Goal: Use online tool/utility

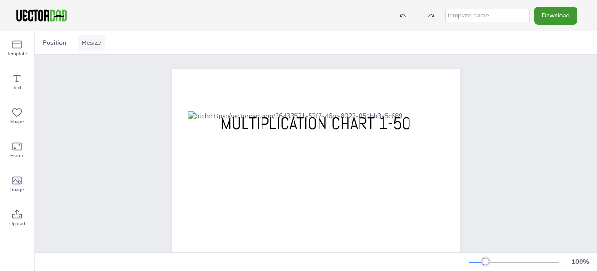
click at [89, 42] on button "Resize" at bounding box center [91, 42] width 27 height 15
click at [92, 61] on li "US Letter (8.5in x 11in)" at bounding box center [117, 62] width 79 height 18
click at [90, 41] on button "Resize" at bounding box center [91, 42] width 27 height 15
click at [92, 43] on li "A4 (8.25in x 11.75in)" at bounding box center [117, 43] width 79 height 18
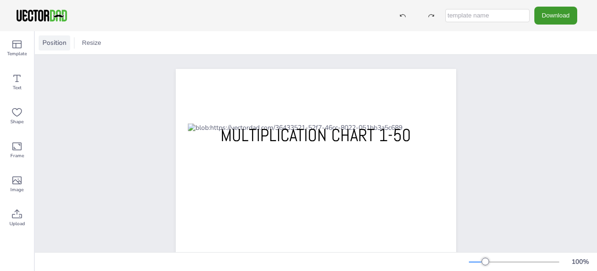
click at [58, 41] on span "Position" at bounding box center [55, 42] width 28 height 9
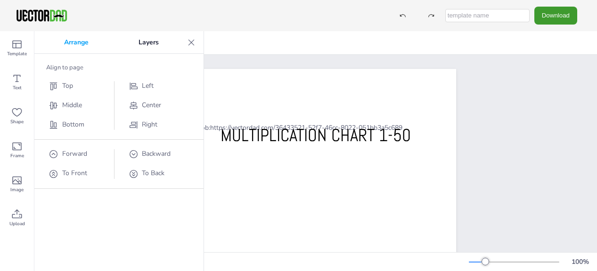
click at [154, 41] on p "Layers" at bounding box center [149, 42] width 70 height 23
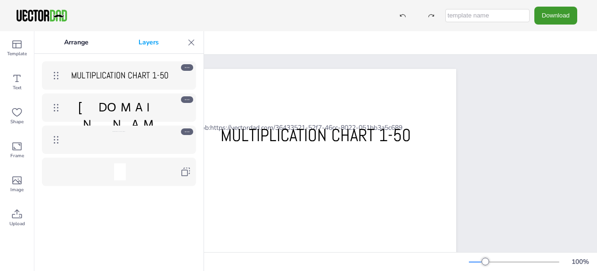
click at [191, 41] on icon at bounding box center [192, 42] width 6 height 6
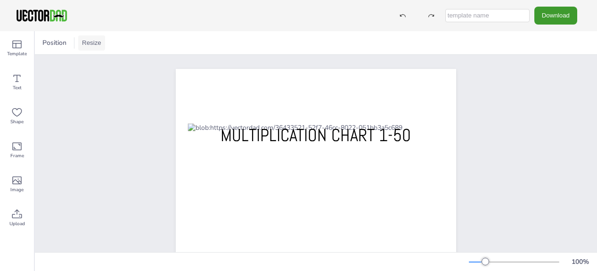
click at [91, 44] on button "Resize" at bounding box center [91, 42] width 27 height 15
click at [95, 63] on li "US Letter (8.5in x 11in)" at bounding box center [117, 62] width 79 height 18
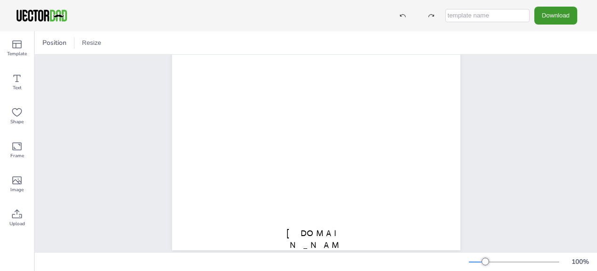
scroll to position [211, 0]
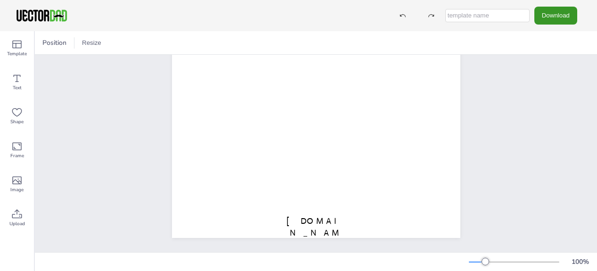
click at [554, 18] on button "Download" at bounding box center [556, 15] width 43 height 17
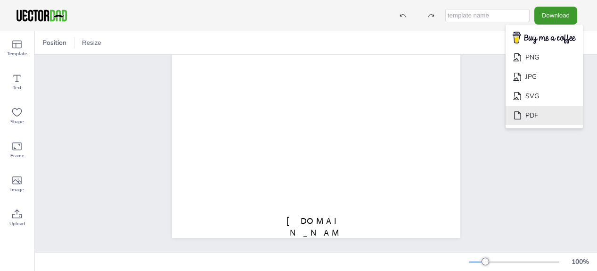
click at [540, 118] on li "PDF" at bounding box center [544, 115] width 77 height 19
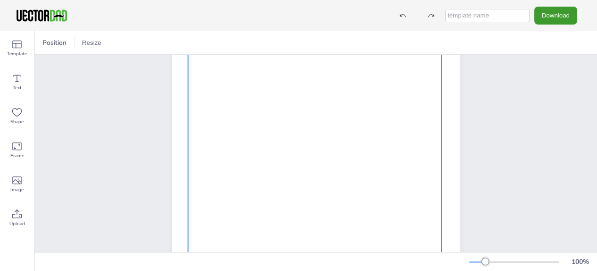
scroll to position [0, 0]
